Goal: Task Accomplishment & Management: Use online tool/utility

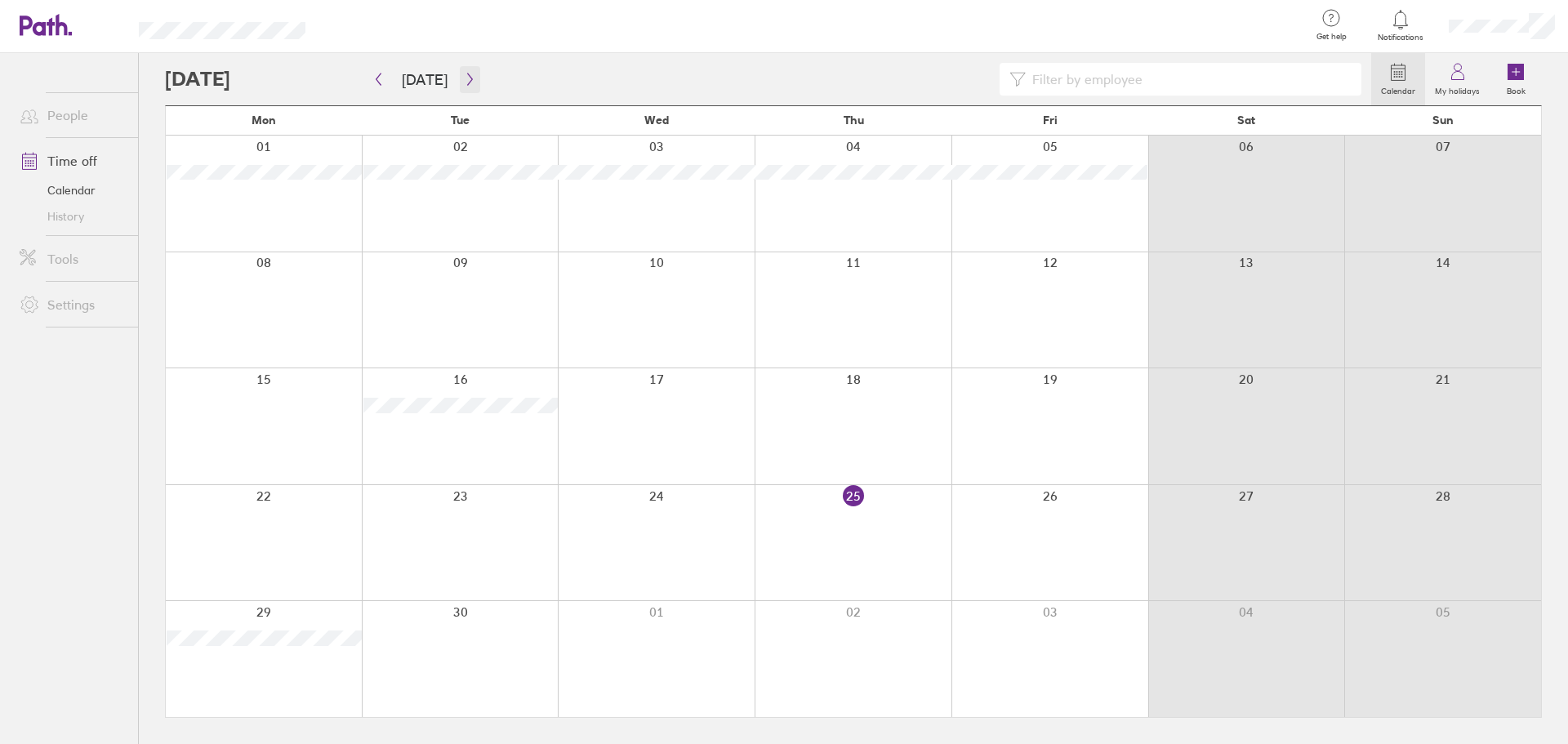
click at [460, 78] on button "button" at bounding box center [470, 80] width 21 height 27
click at [464, 80] on icon "button" at bounding box center [470, 79] width 13 height 13
click at [462, 72] on button "button" at bounding box center [470, 80] width 21 height 27
